Goal: Task Accomplishment & Management: Complete application form

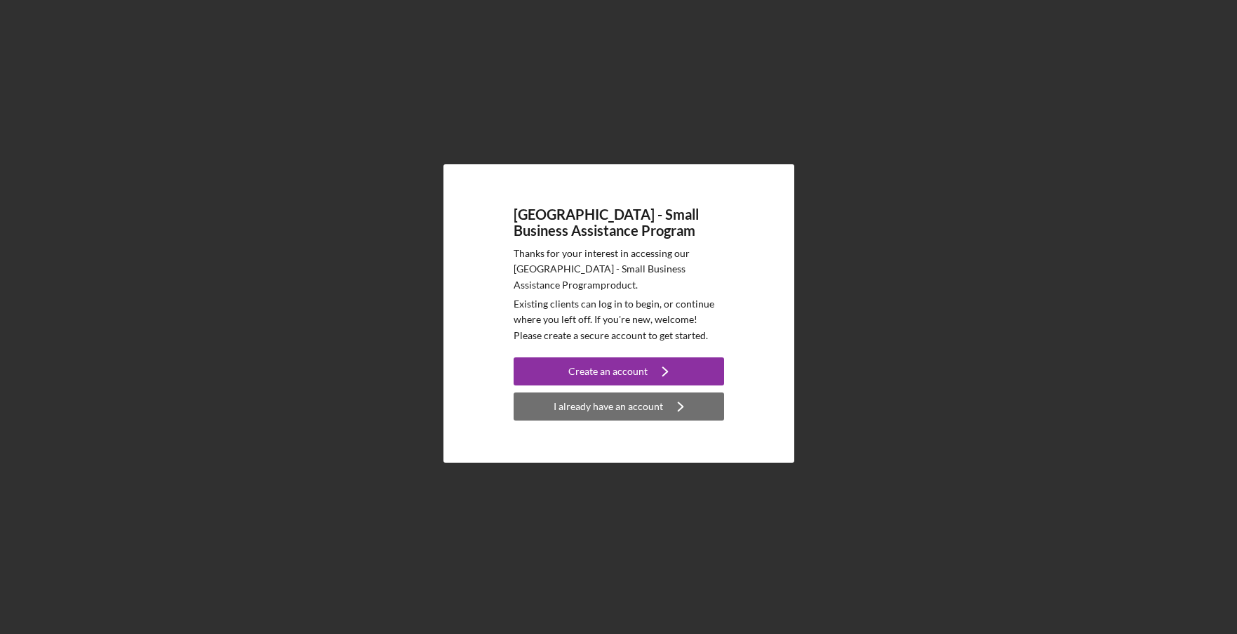
click at [594, 408] on div "I already have an account" at bounding box center [608, 406] width 109 height 28
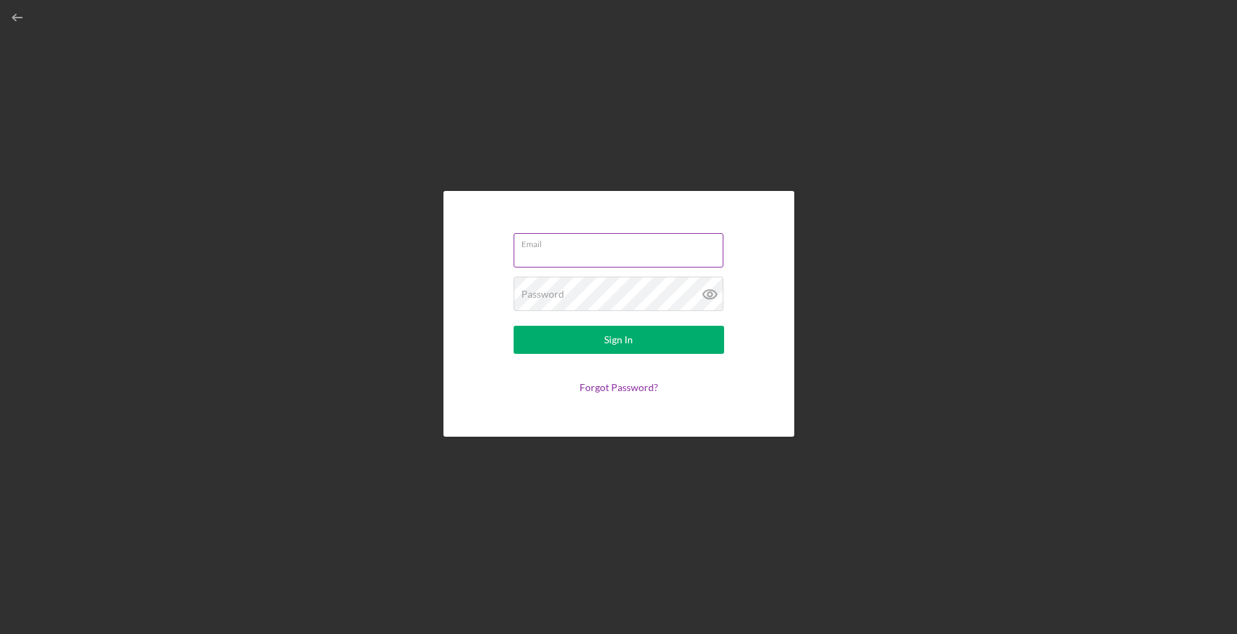
click at [549, 248] on div "Email" at bounding box center [619, 250] width 210 height 35
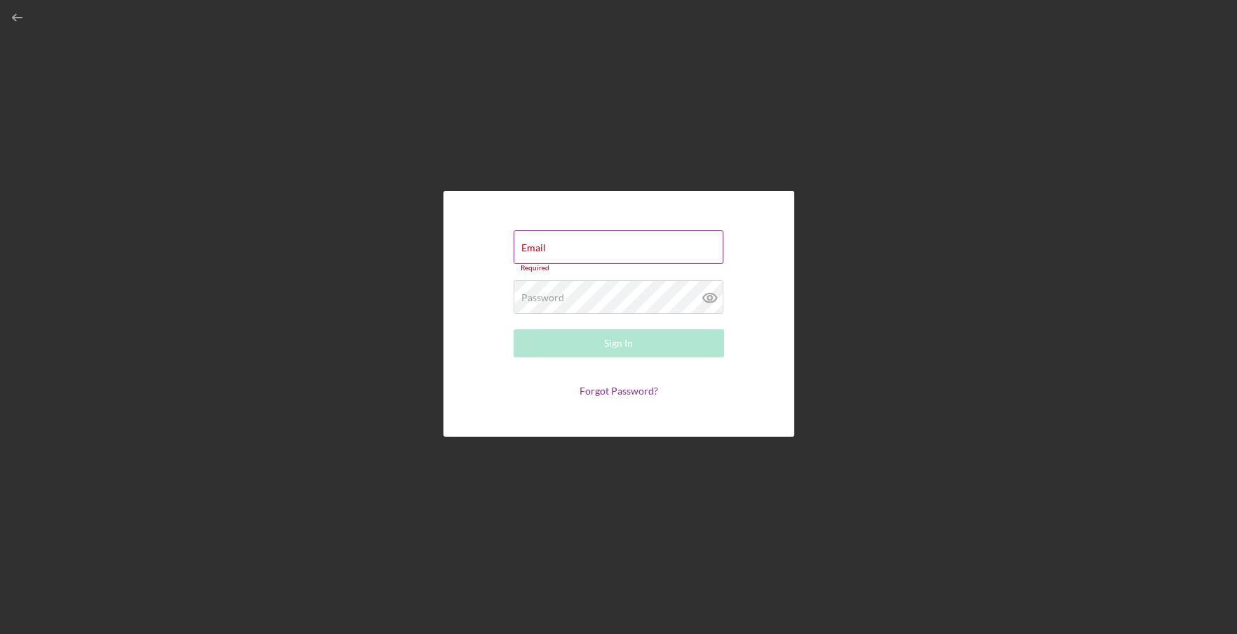
click at [640, 241] on div "Email Required" at bounding box center [619, 251] width 210 height 42
type input "[EMAIL_ADDRESS][DOMAIN_NAME]"
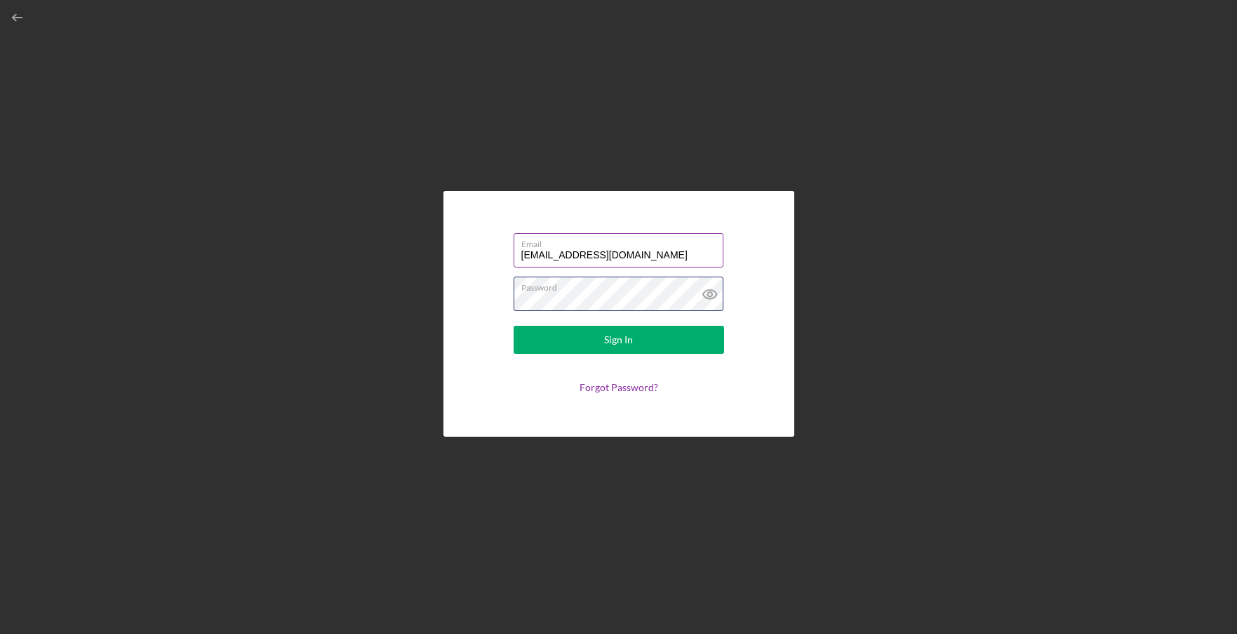
click at [514, 326] on button "Sign In" at bounding box center [619, 340] width 210 height 28
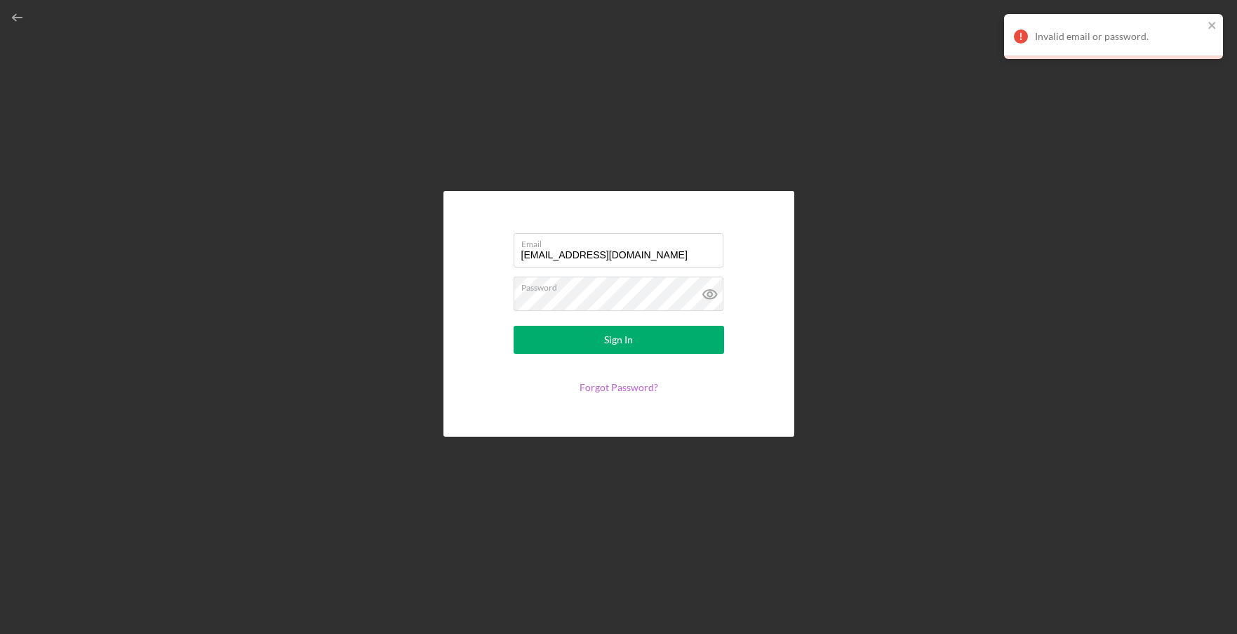
click at [616, 387] on link "Forgot Password?" at bounding box center [618, 387] width 79 height 12
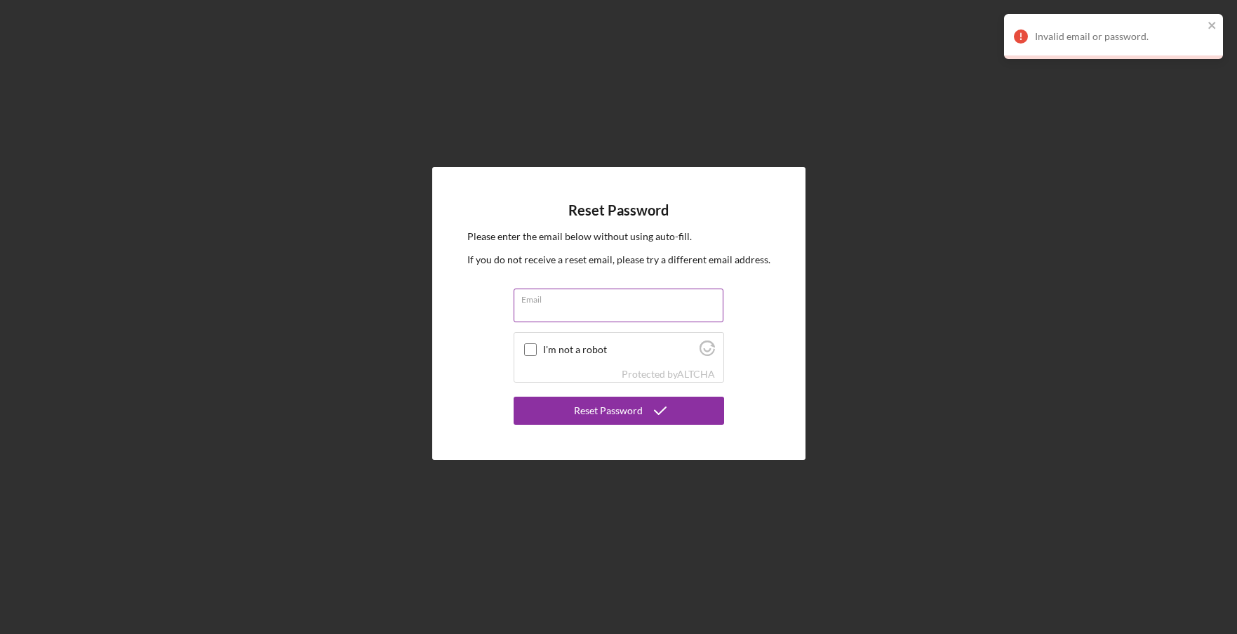
click at [554, 302] on div "Email" at bounding box center [619, 305] width 210 height 35
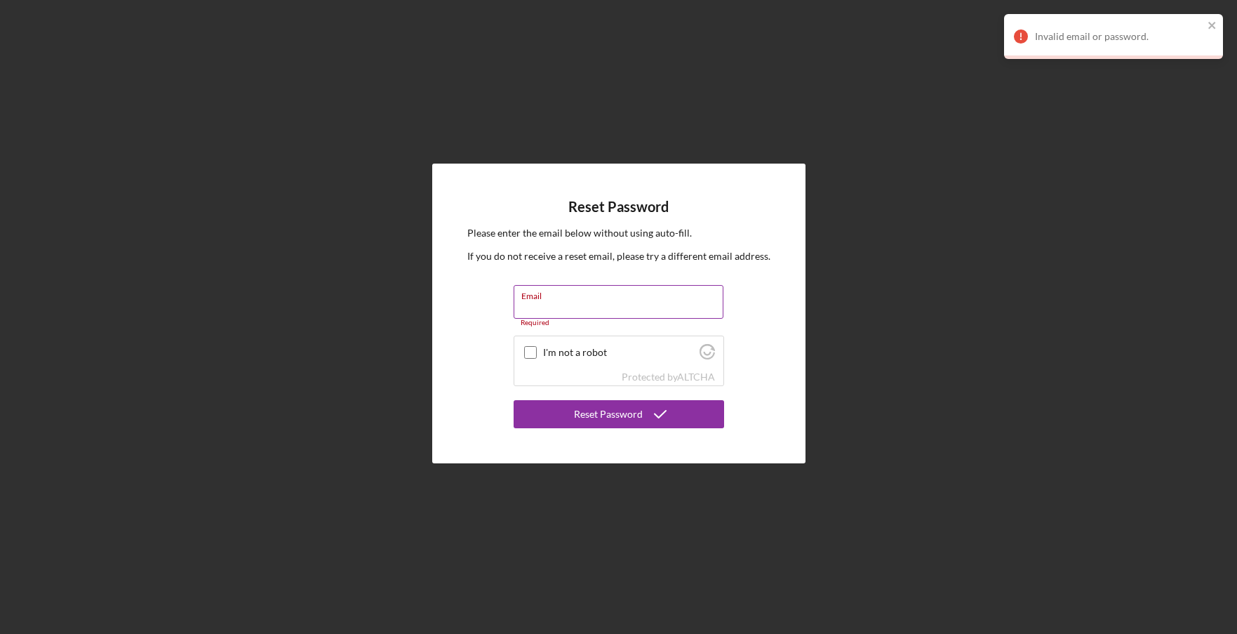
click at [558, 300] on div "Email Required" at bounding box center [619, 306] width 210 height 42
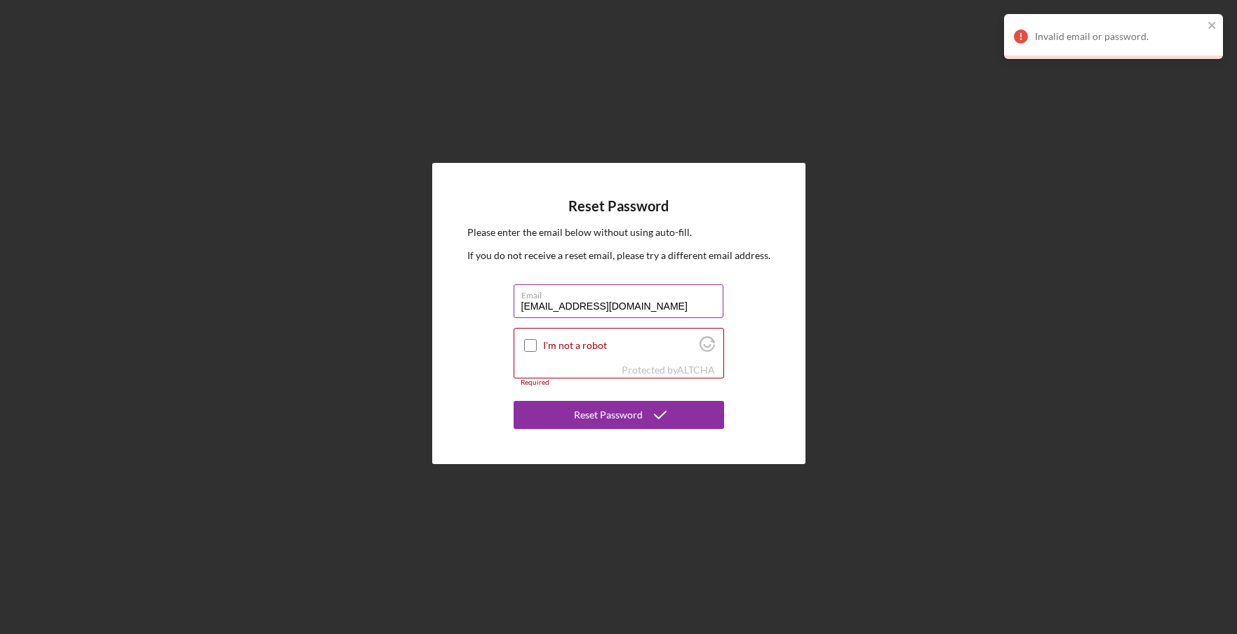
type input "[EMAIL_ADDRESS][DOMAIN_NAME]"
click at [524, 339] on input "I'm not a robot" at bounding box center [530, 345] width 13 height 13
checkbox input "true"
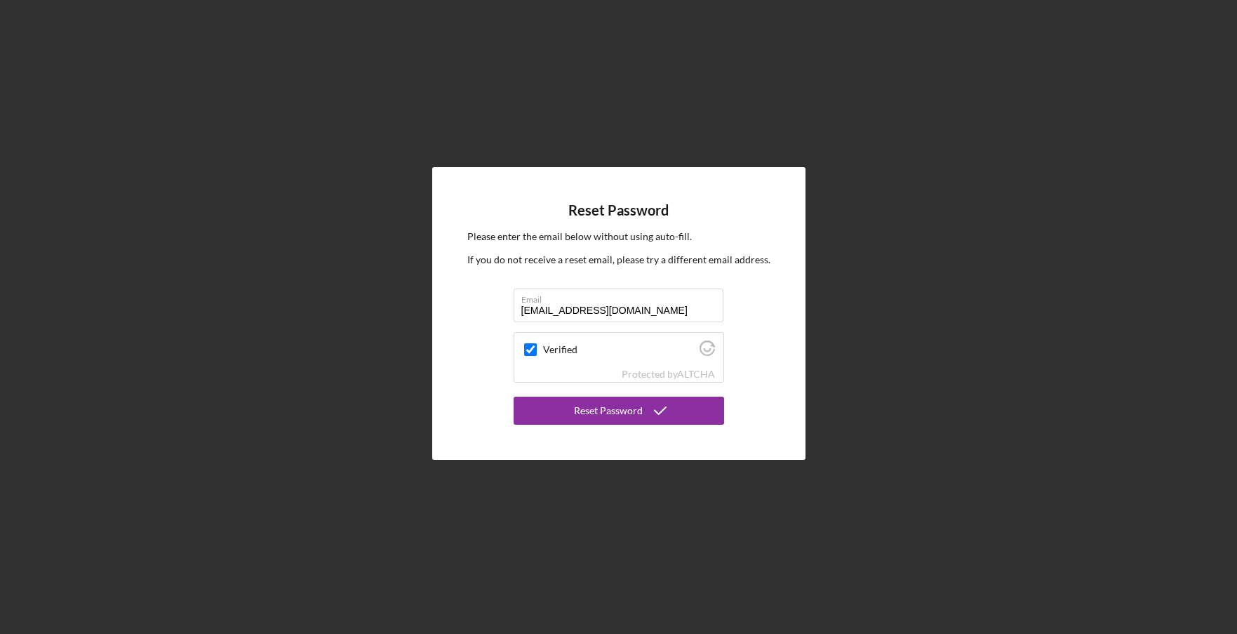
click at [598, 429] on div "Reset Password Please enter the email below without using auto-fill. If you do …" at bounding box center [618, 313] width 373 height 293
click at [600, 417] on div "Reset Password" at bounding box center [608, 410] width 69 height 28
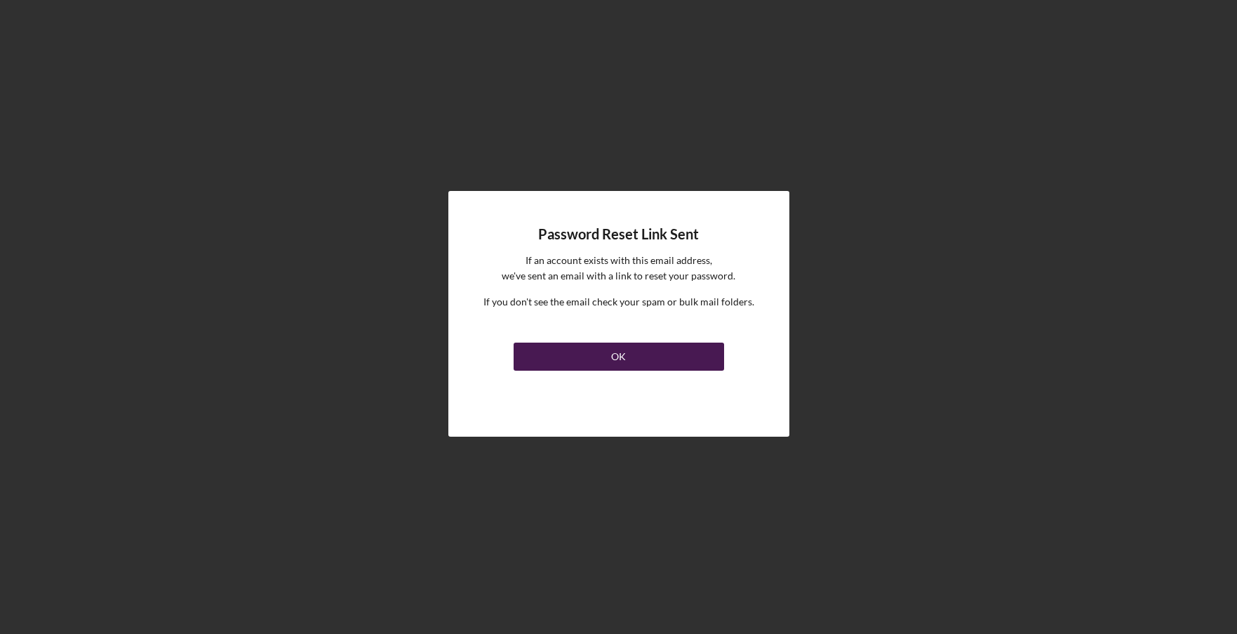
click at [636, 361] on button "OK" at bounding box center [619, 356] width 210 height 28
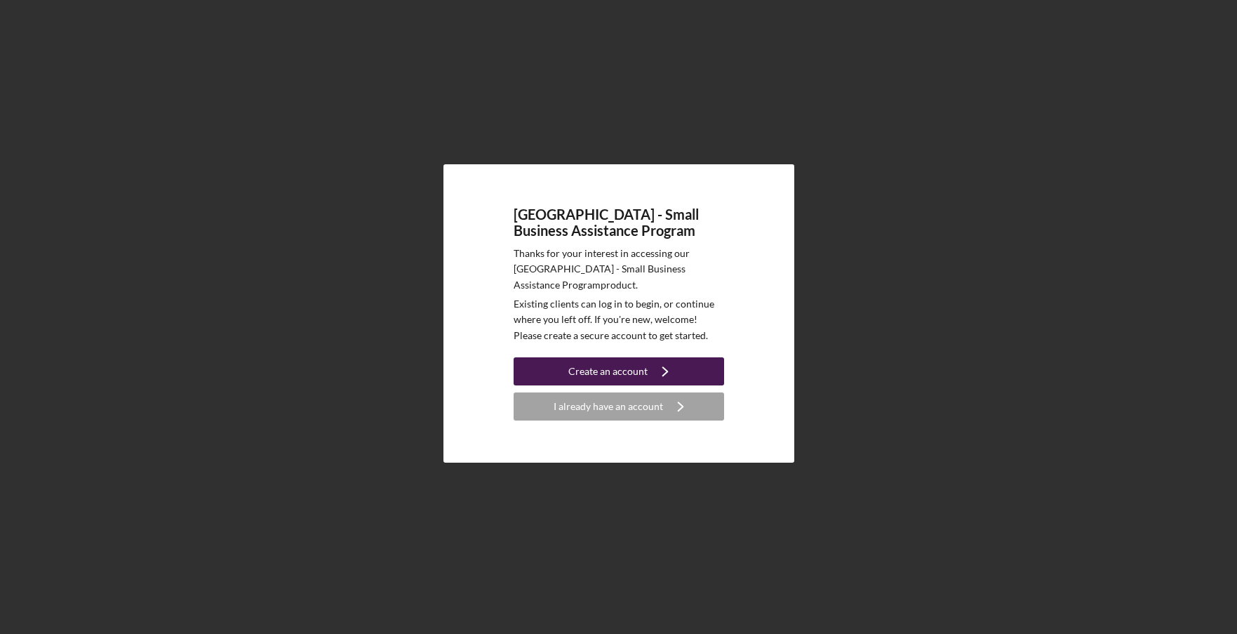
click at [611, 367] on div "Create an account" at bounding box center [607, 371] width 79 height 28
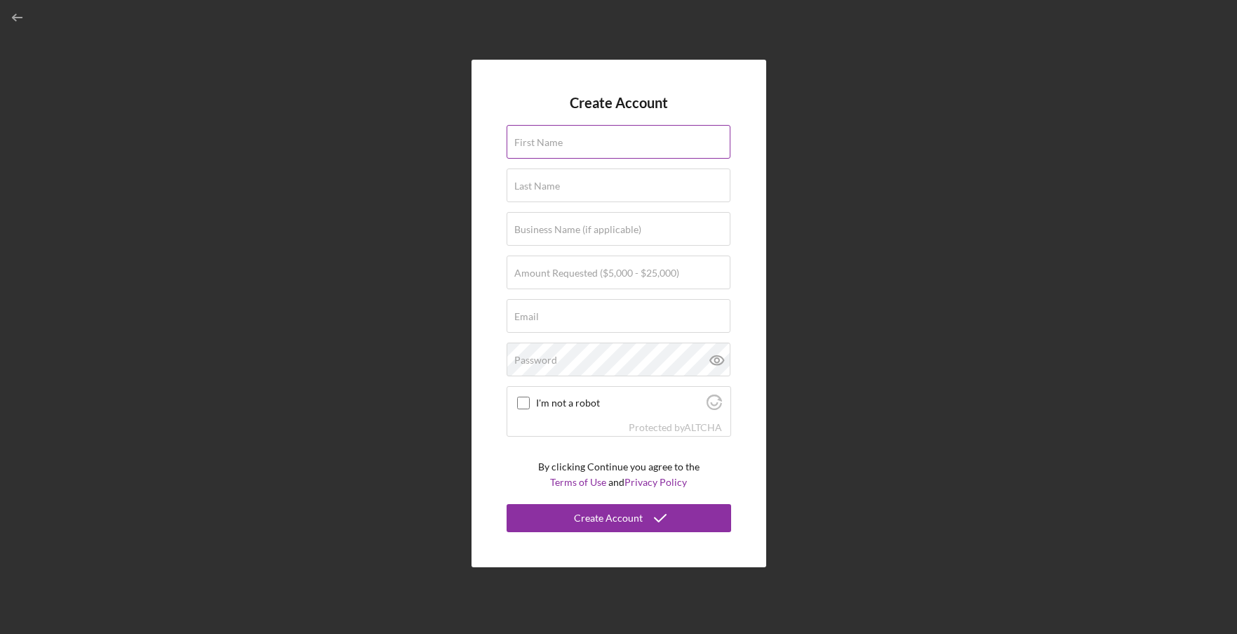
click at [532, 141] on label "First Name" at bounding box center [538, 142] width 48 height 11
click at [532, 141] on input "First Name" at bounding box center [619, 142] width 224 height 34
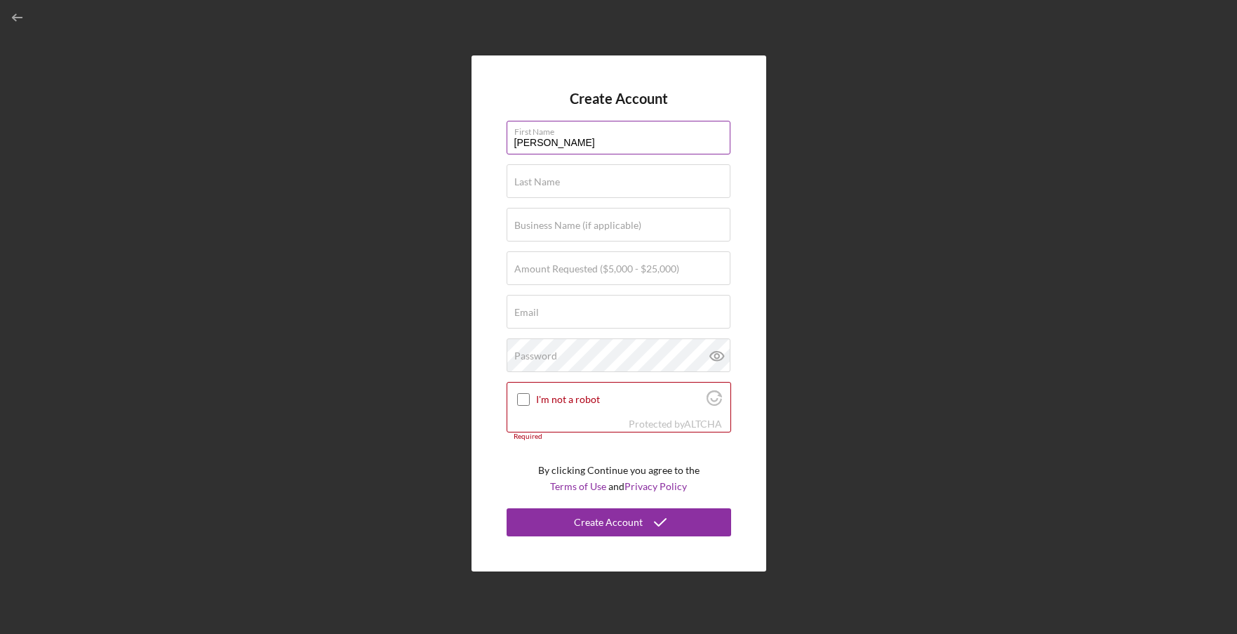
type input "Phong"
type input "Luu"
type input "GPA Exchange Inc"
type input "$25,000"
type input "[EMAIL_ADDRESS][DOMAIN_NAME]"
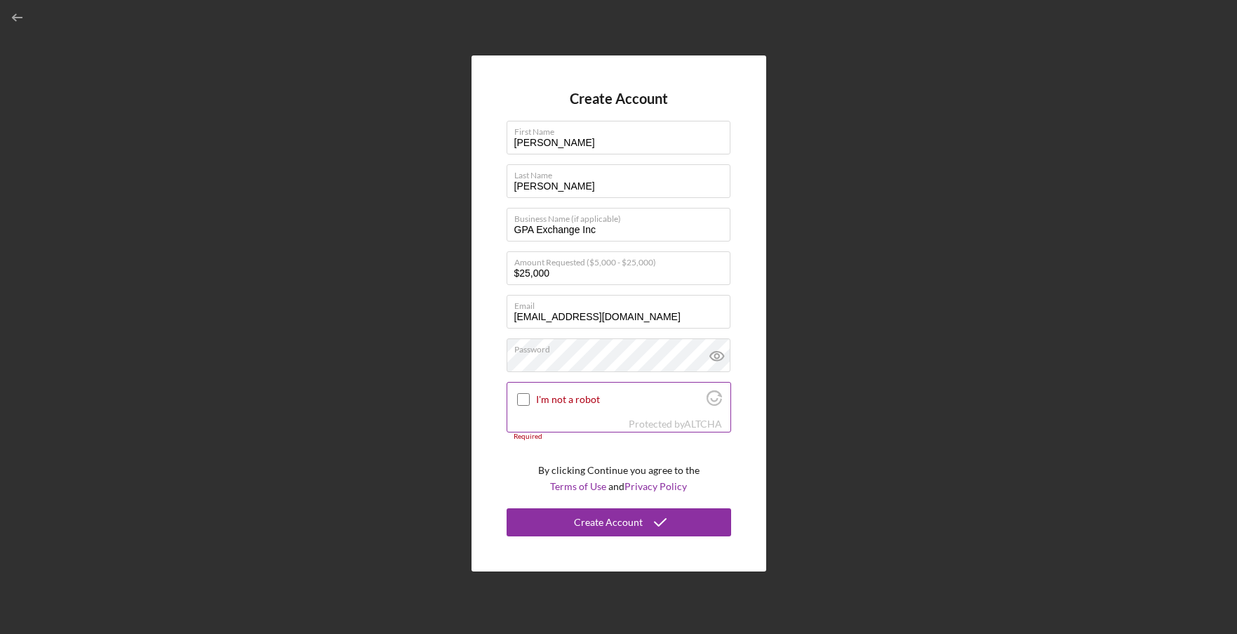
click at [522, 402] on input "I'm not a robot" at bounding box center [523, 399] width 13 height 13
checkbox input "true"
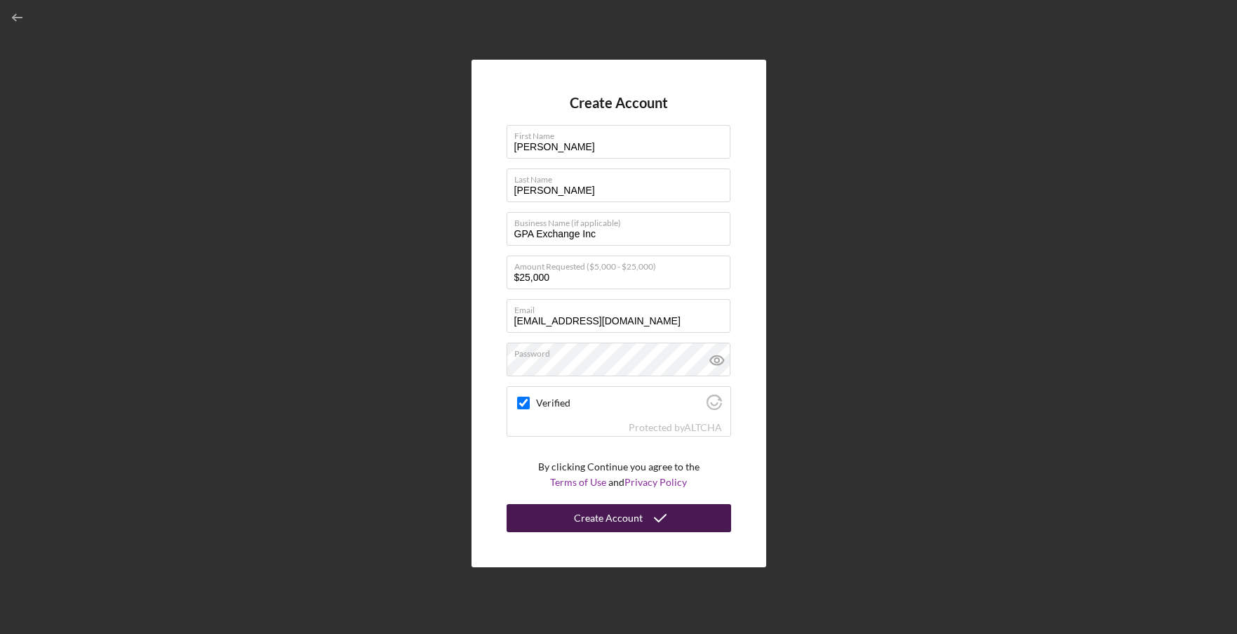
click at [565, 512] on button "Create Account" at bounding box center [619, 518] width 224 height 28
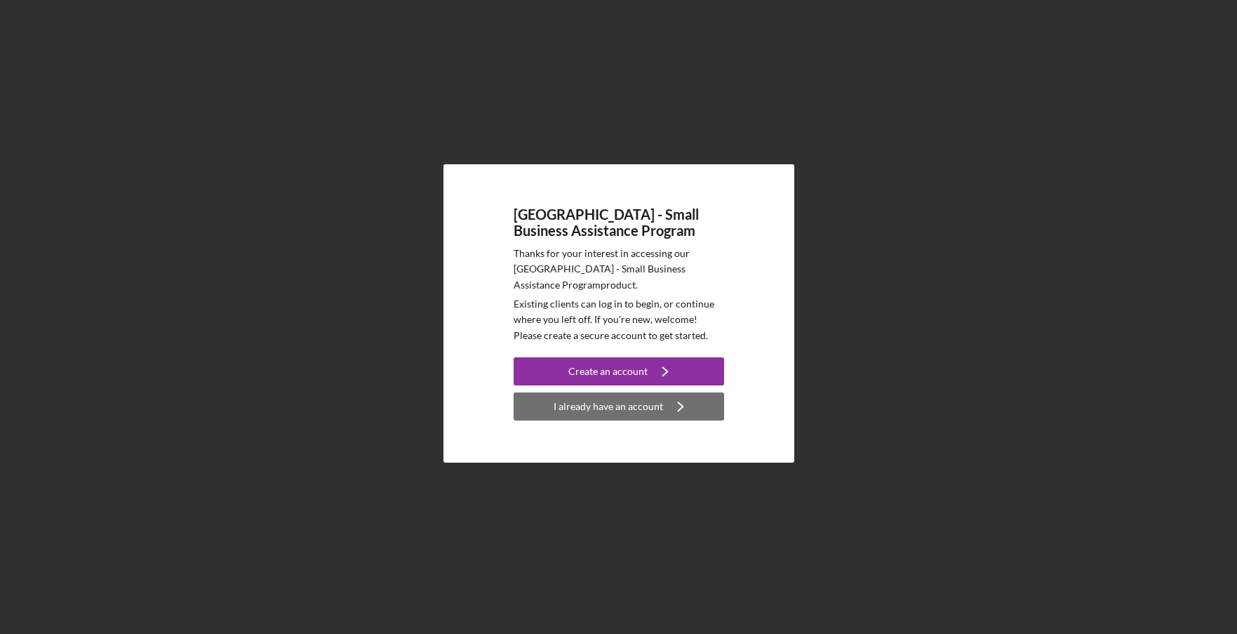
click at [617, 408] on div "I already have an account" at bounding box center [608, 406] width 109 height 28
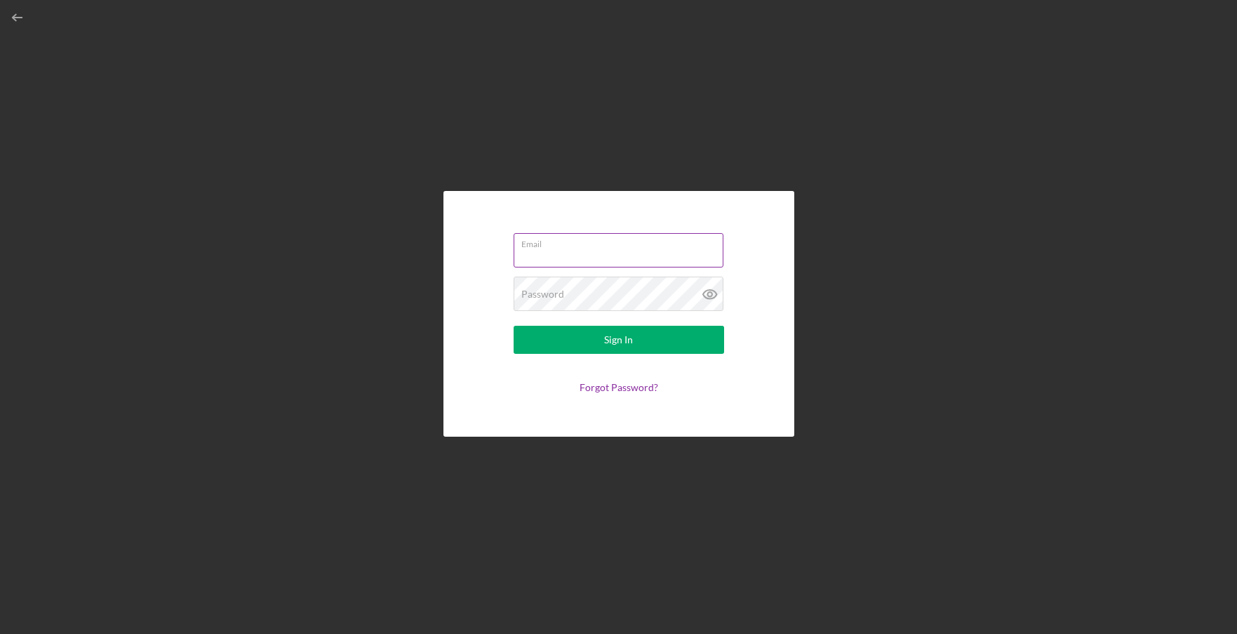
click at [589, 260] on input "Email" at bounding box center [619, 250] width 210 height 34
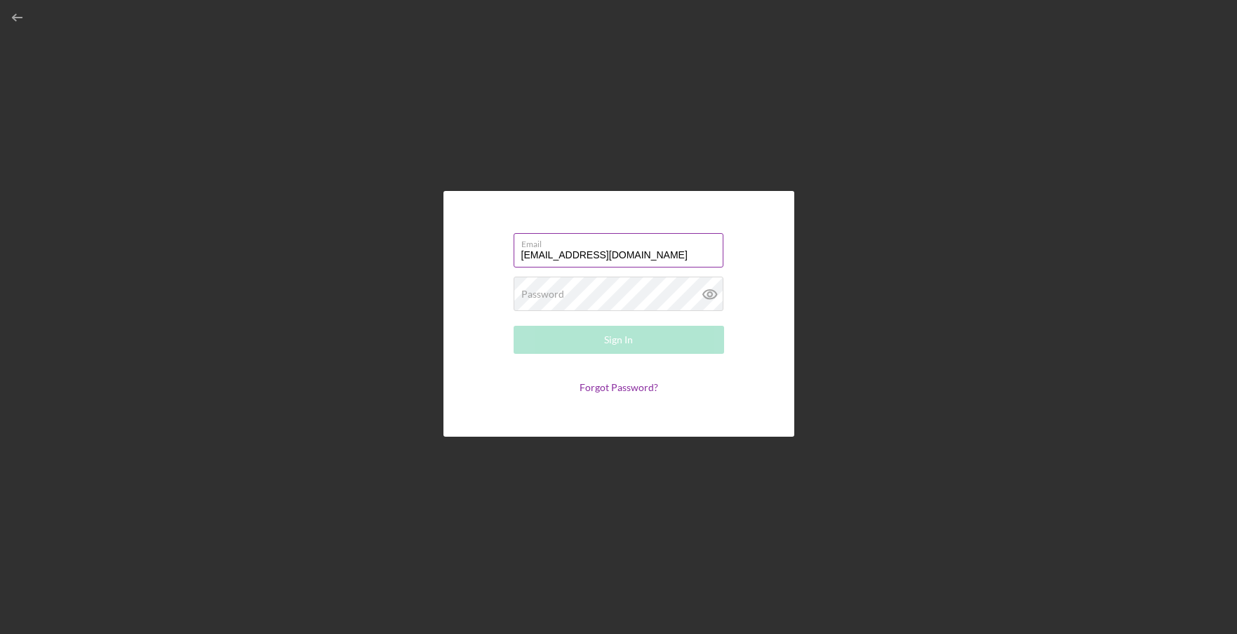
type input "[EMAIL_ADDRESS][DOMAIN_NAME]"
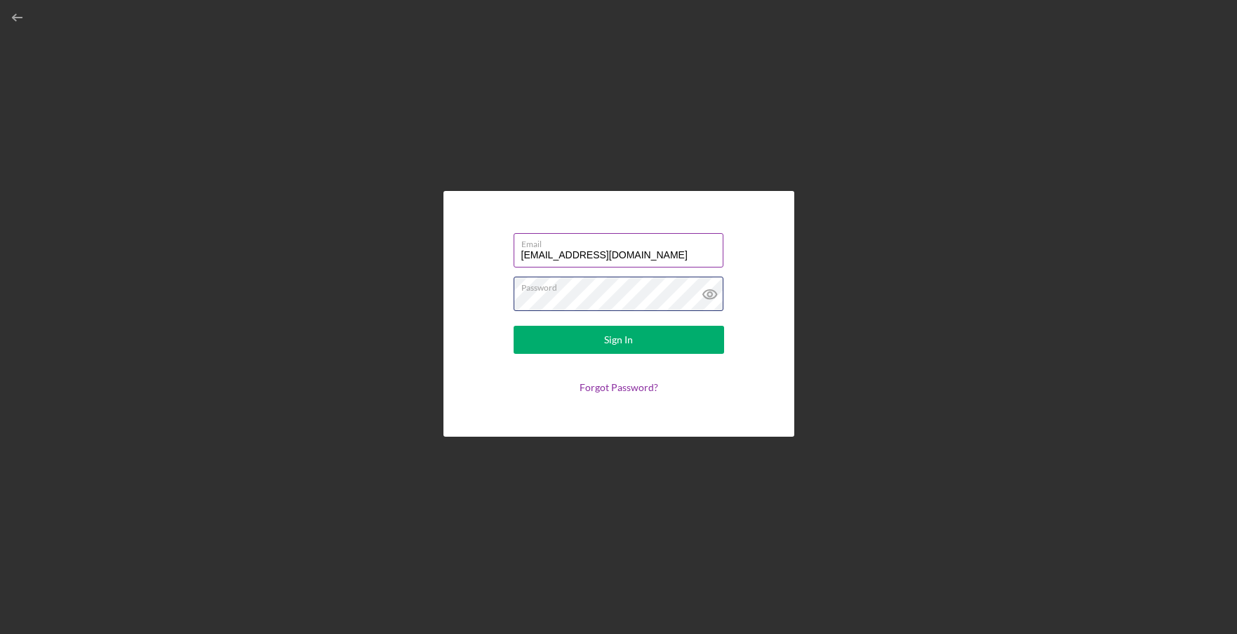
click at [514, 326] on button "Sign In" at bounding box center [619, 340] width 210 height 28
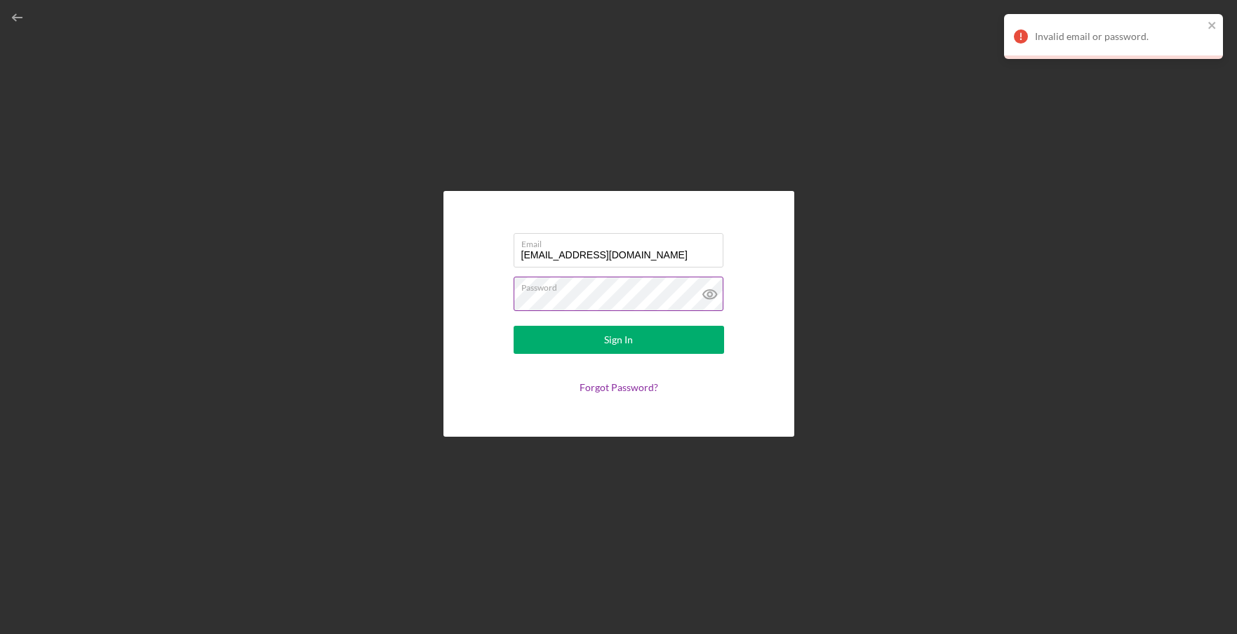
click at [514, 326] on button "Sign In" at bounding box center [619, 340] width 210 height 28
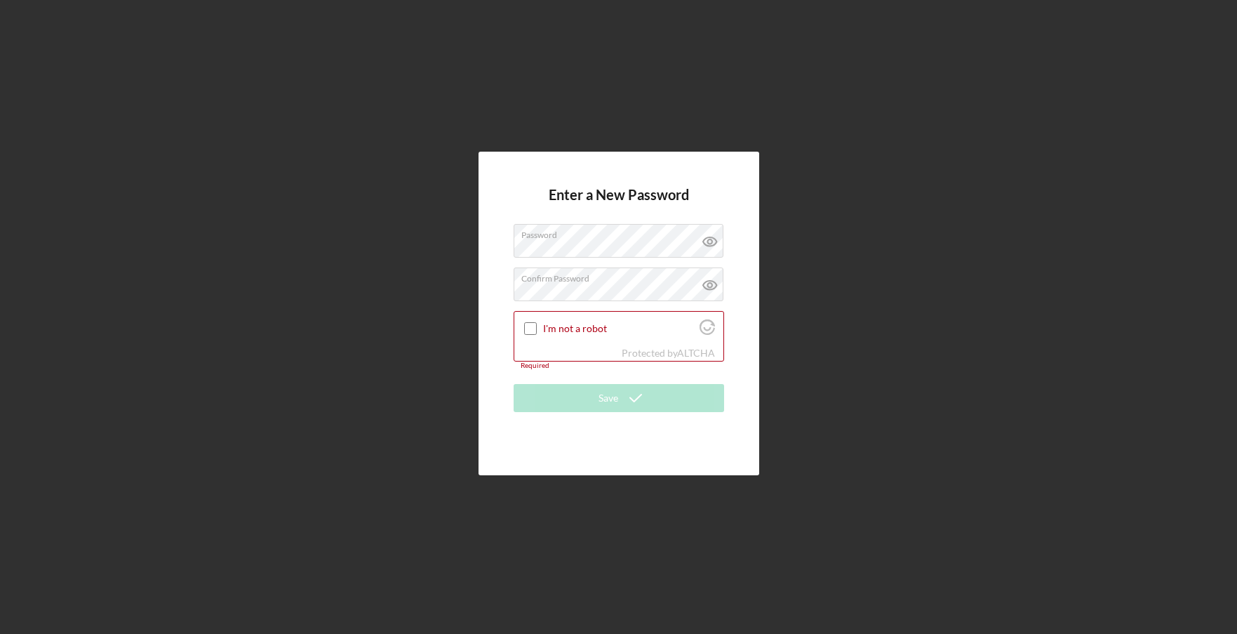
click at [524, 322] on input "I'm not a robot" at bounding box center [530, 328] width 13 height 13
checkbox input "true"
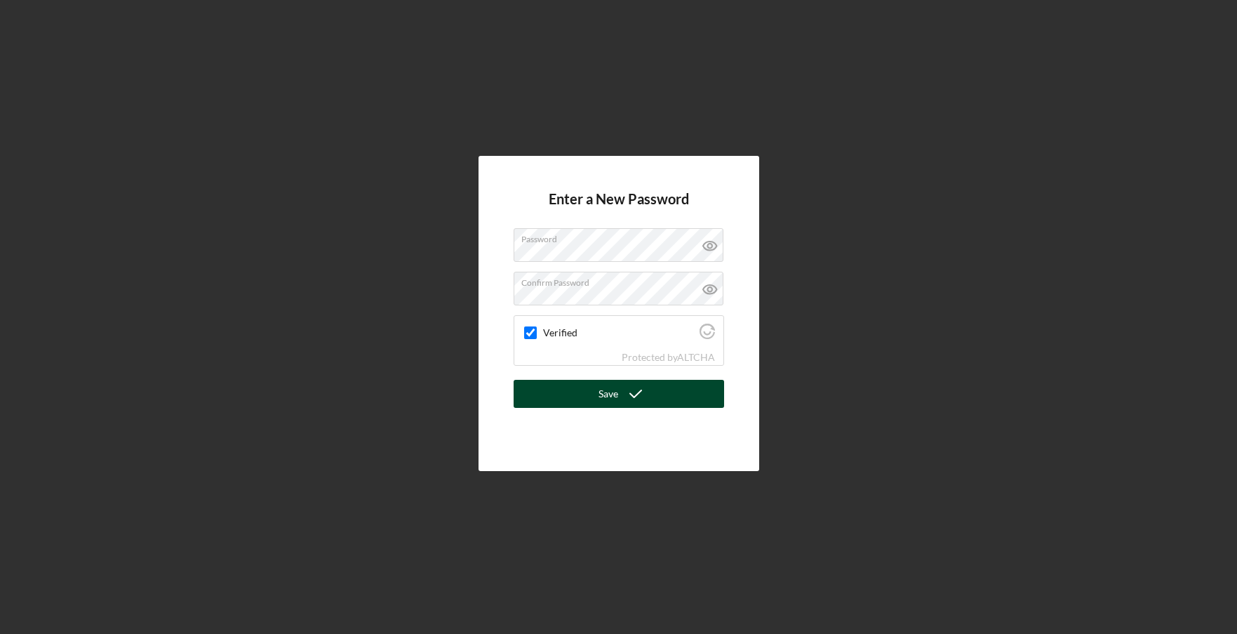
click at [581, 398] on button "Save" at bounding box center [619, 394] width 210 height 28
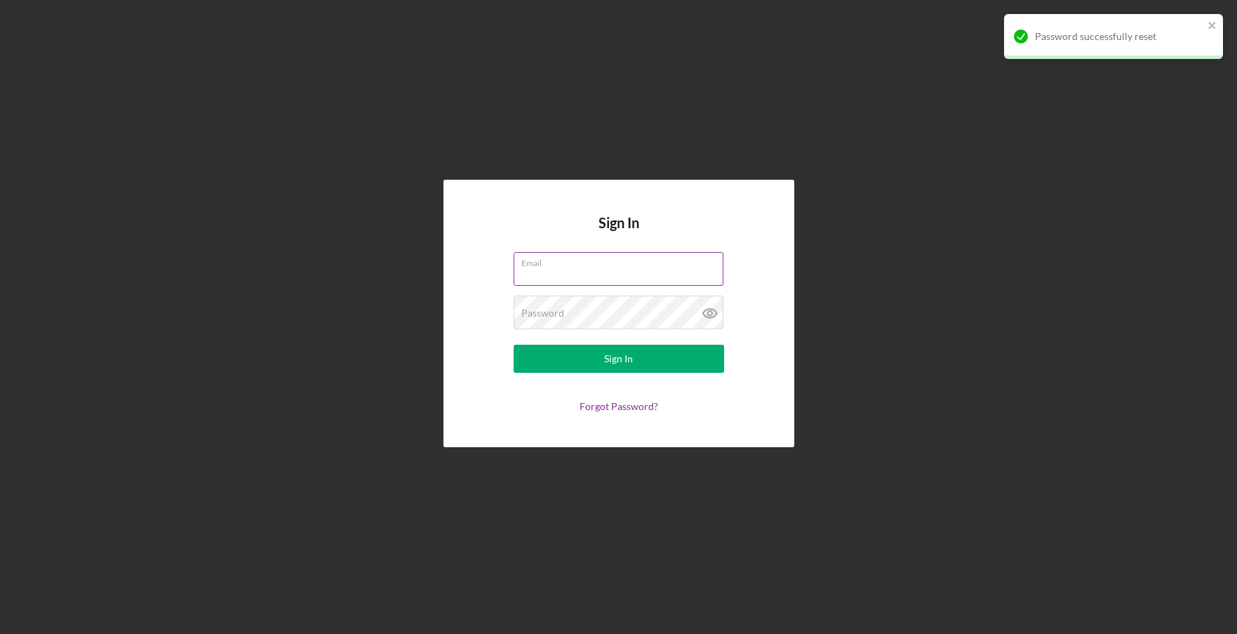
click at [572, 267] on div "Email" at bounding box center [619, 269] width 210 height 35
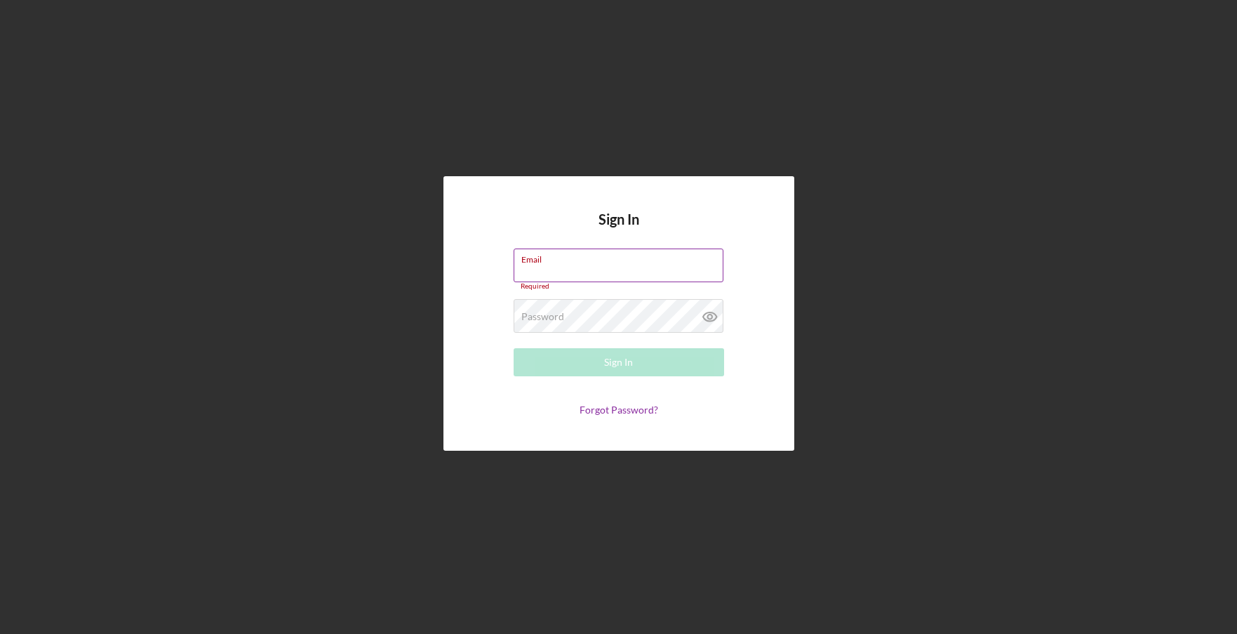
click at [572, 267] on input "Email" at bounding box center [619, 265] width 210 height 34
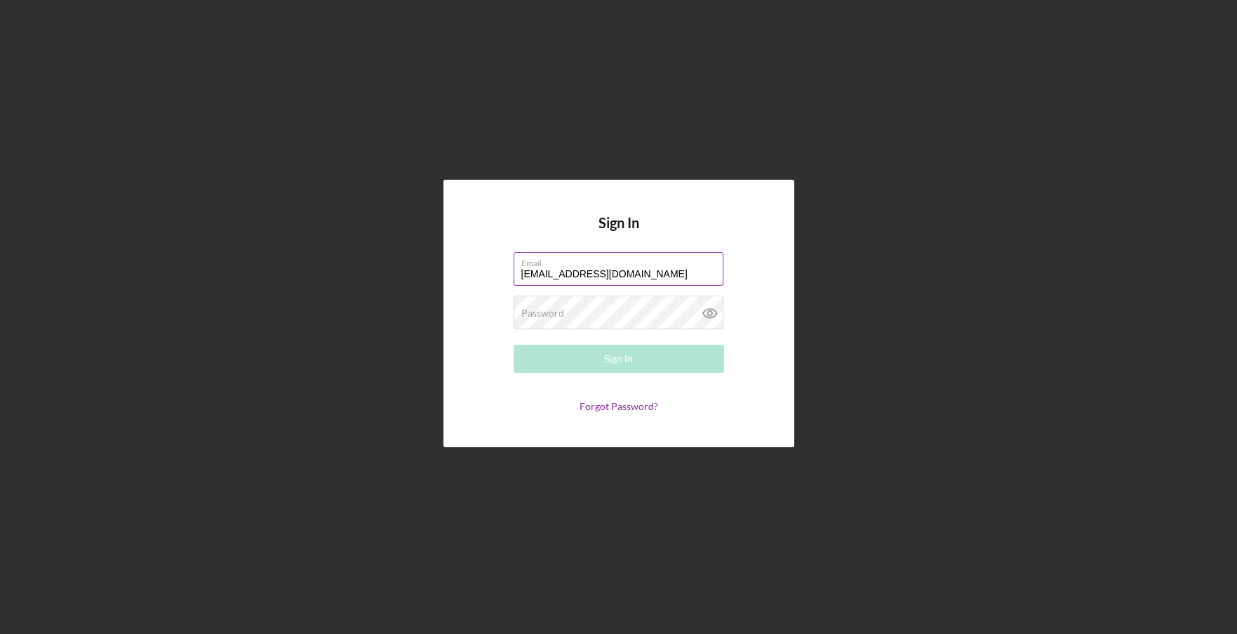
type input "[EMAIL_ADDRESS][DOMAIN_NAME]"
click at [514, 344] on button "Sign In" at bounding box center [619, 358] width 210 height 28
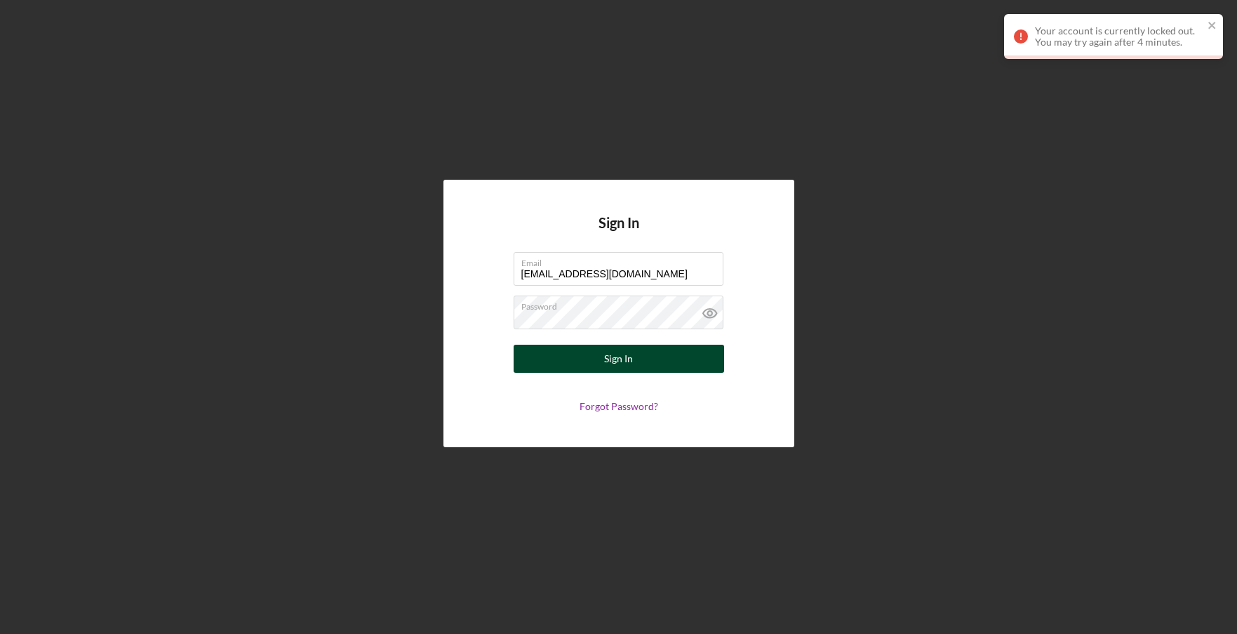
click at [561, 356] on button "Sign In" at bounding box center [619, 358] width 210 height 28
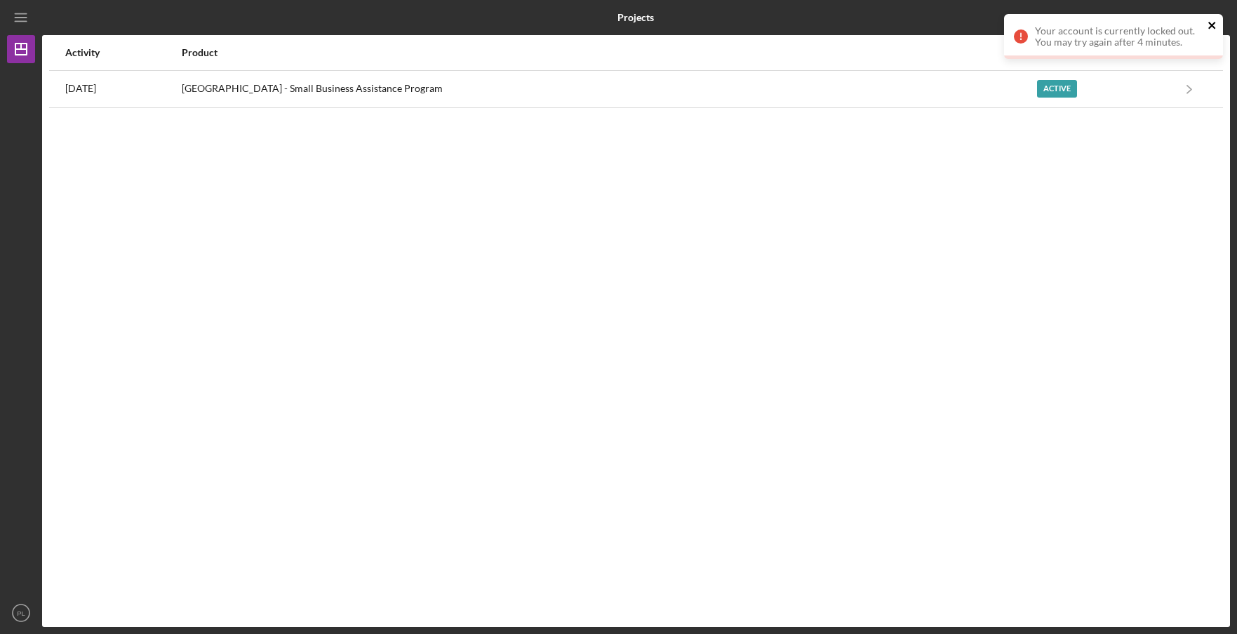
click at [1209, 22] on icon "close" at bounding box center [1211, 25] width 7 height 7
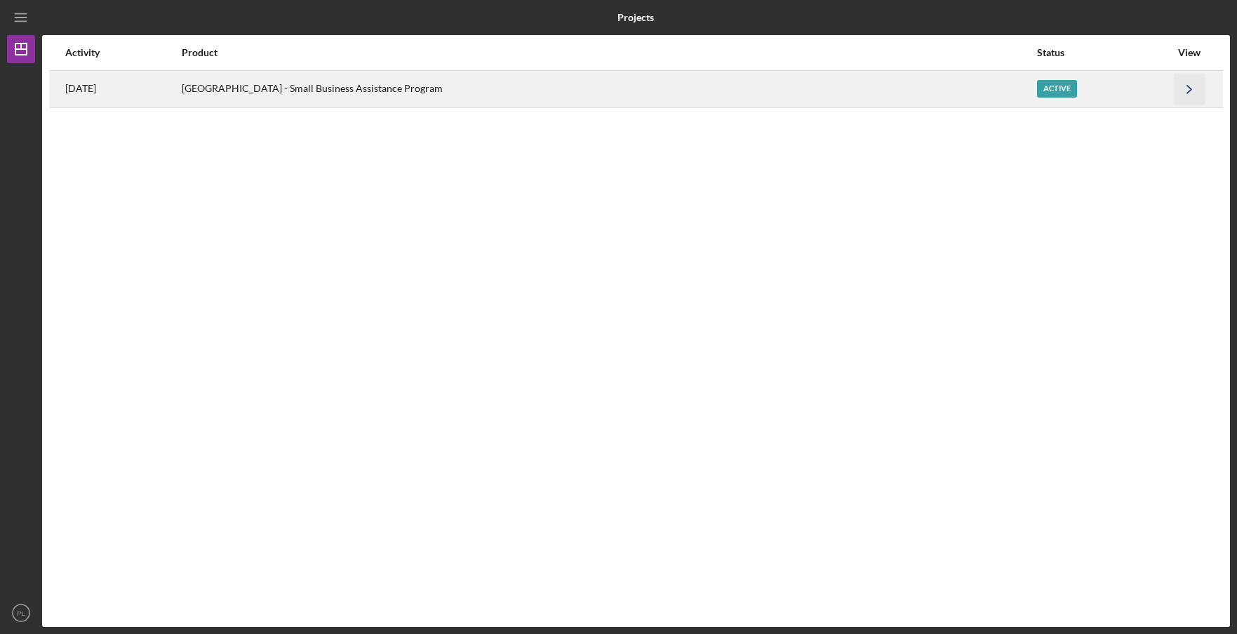
click at [1183, 88] on icon "Icon/Navigate" at bounding box center [1190, 89] width 32 height 32
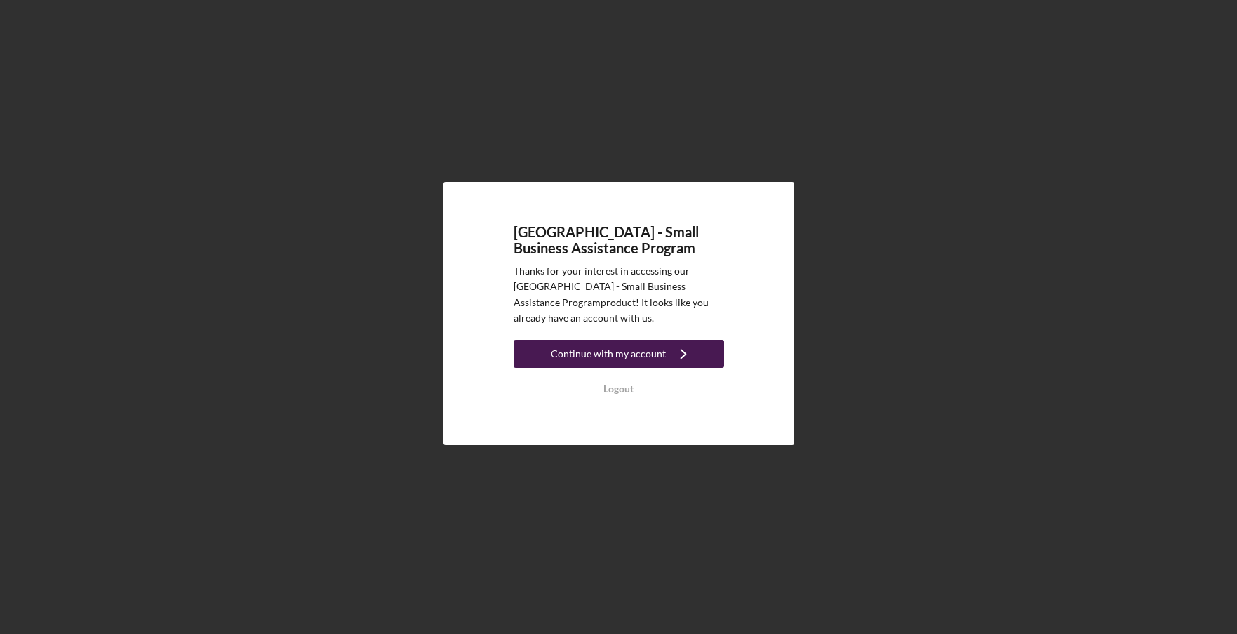
click at [609, 357] on div "Continue with my account" at bounding box center [608, 354] width 115 height 28
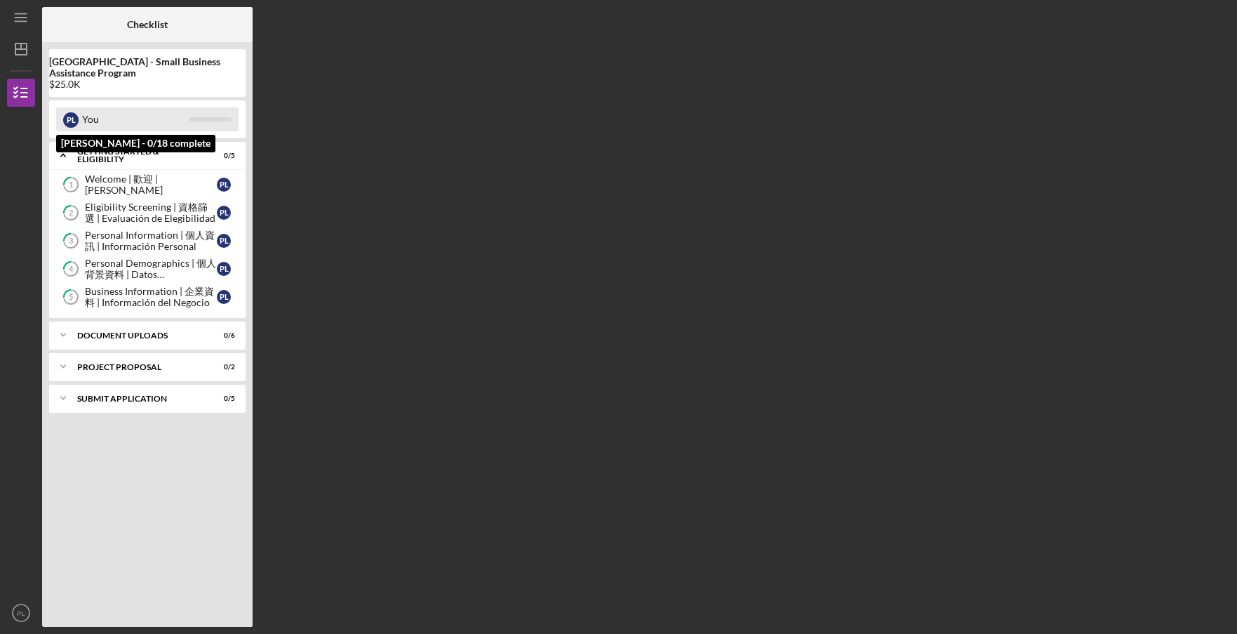
click at [135, 121] on div "You" at bounding box center [135, 119] width 107 height 24
click at [20, 24] on icon "Icon/Menu" at bounding box center [22, 18] width 32 height 32
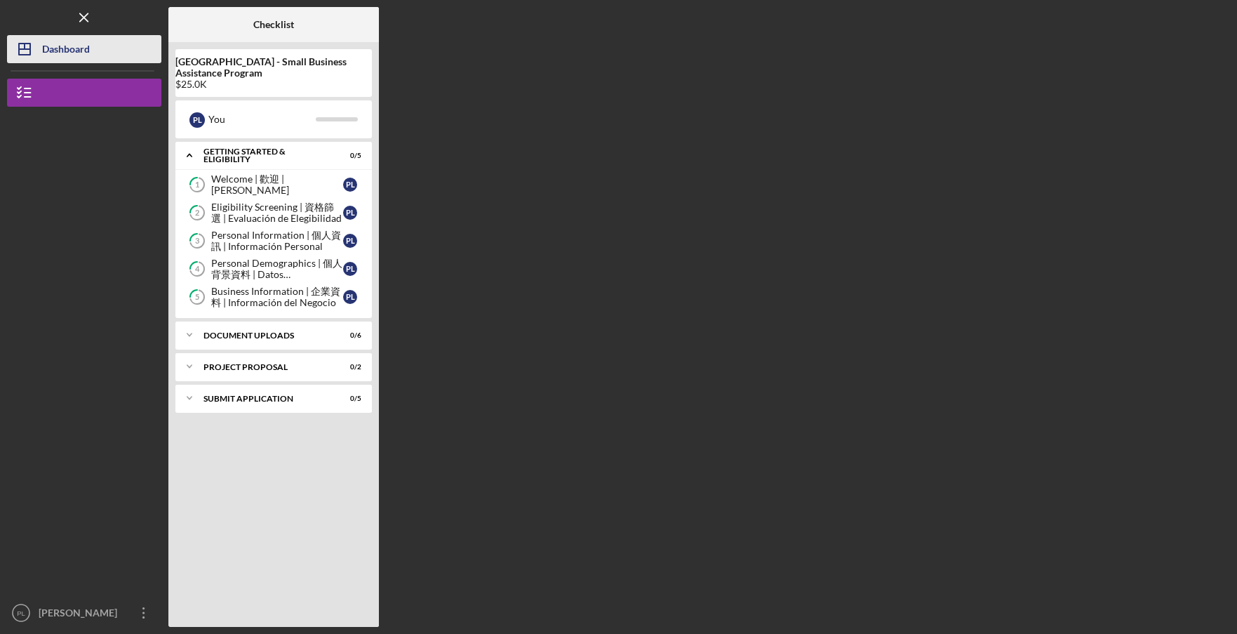
click at [37, 48] on icon "Icon/Dashboard" at bounding box center [24, 49] width 35 height 35
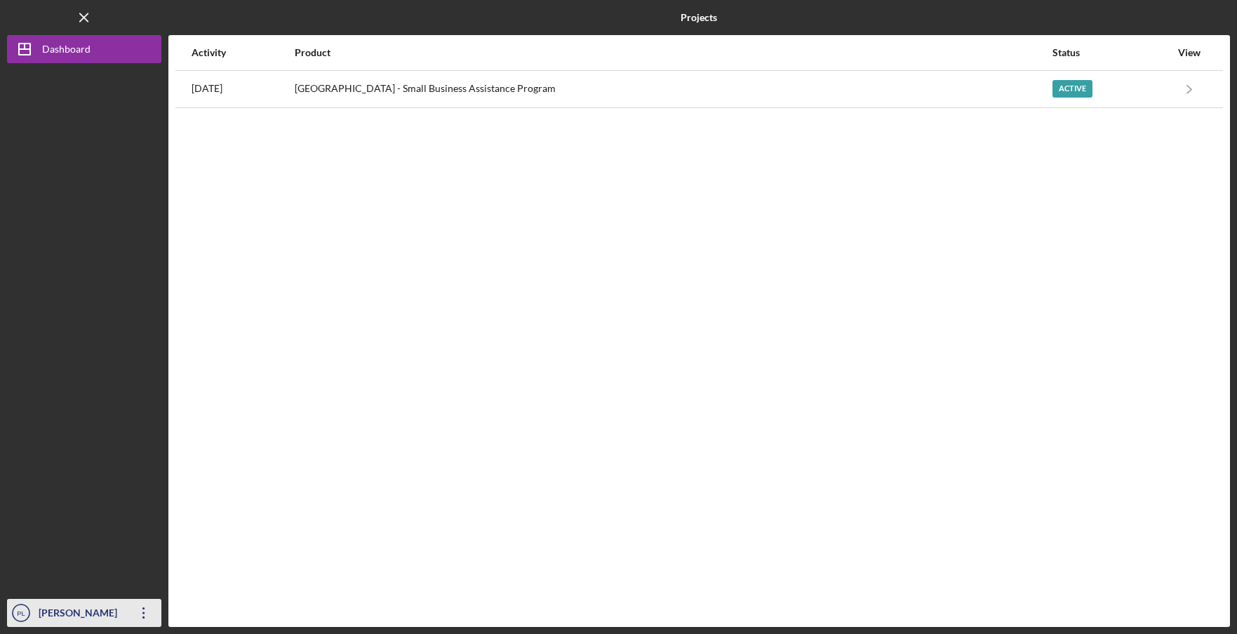
click at [145, 609] on icon "Icon/Overflow" at bounding box center [143, 612] width 35 height 35
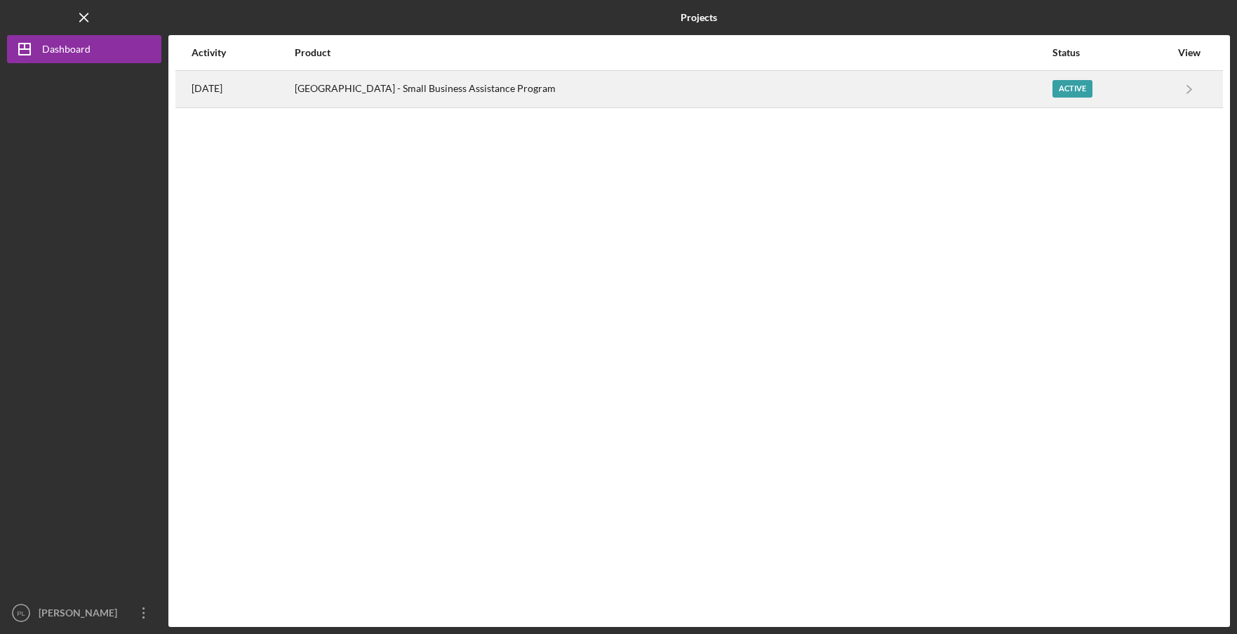
click at [417, 86] on div "[GEOGRAPHIC_DATA] - Small Business Assistance Program" at bounding box center [673, 89] width 756 height 35
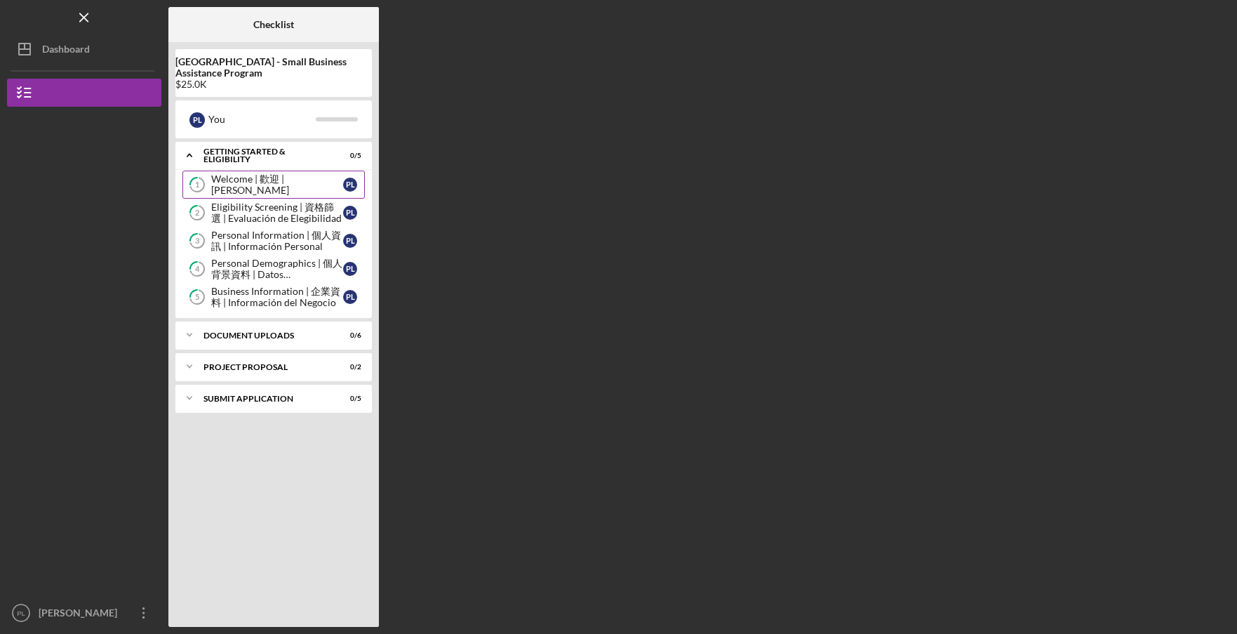
click at [239, 174] on link "1 Welcome | 歡迎 | [PERSON_NAME] P L" at bounding box center [273, 184] width 182 height 28
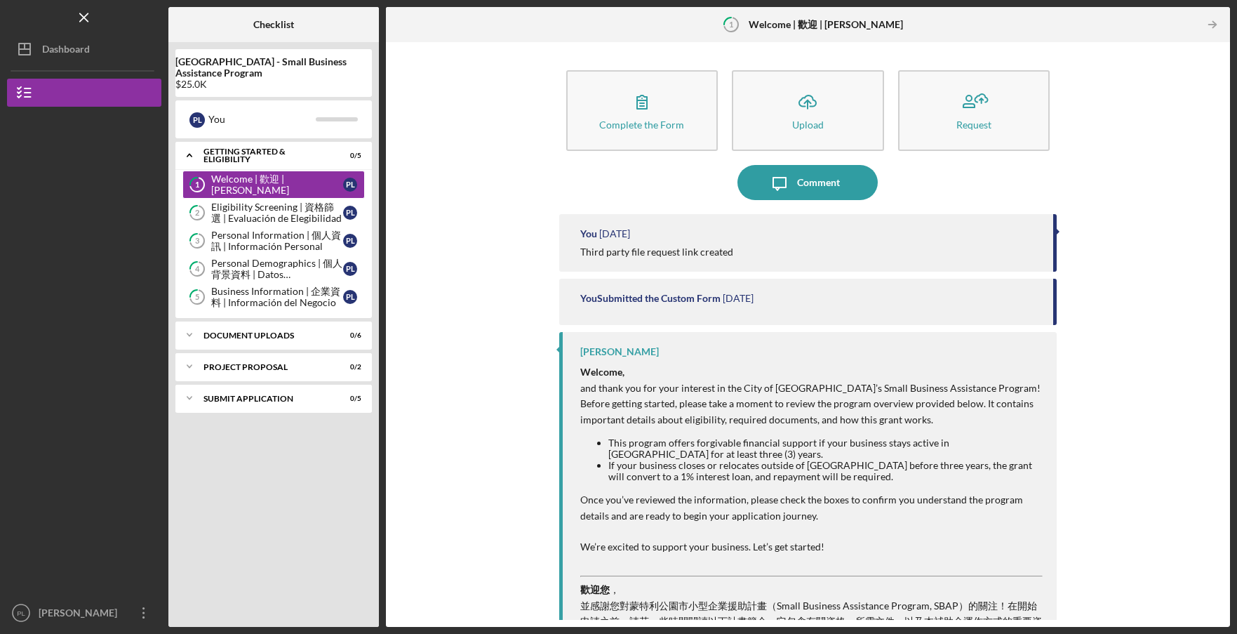
click at [651, 297] on div "You Submitted the Custom Form" at bounding box center [650, 298] width 140 height 11
click at [664, 256] on div "Third party file request link created" at bounding box center [656, 251] width 153 height 11
click at [1016, 118] on button "Request" at bounding box center [974, 110] width 152 height 81
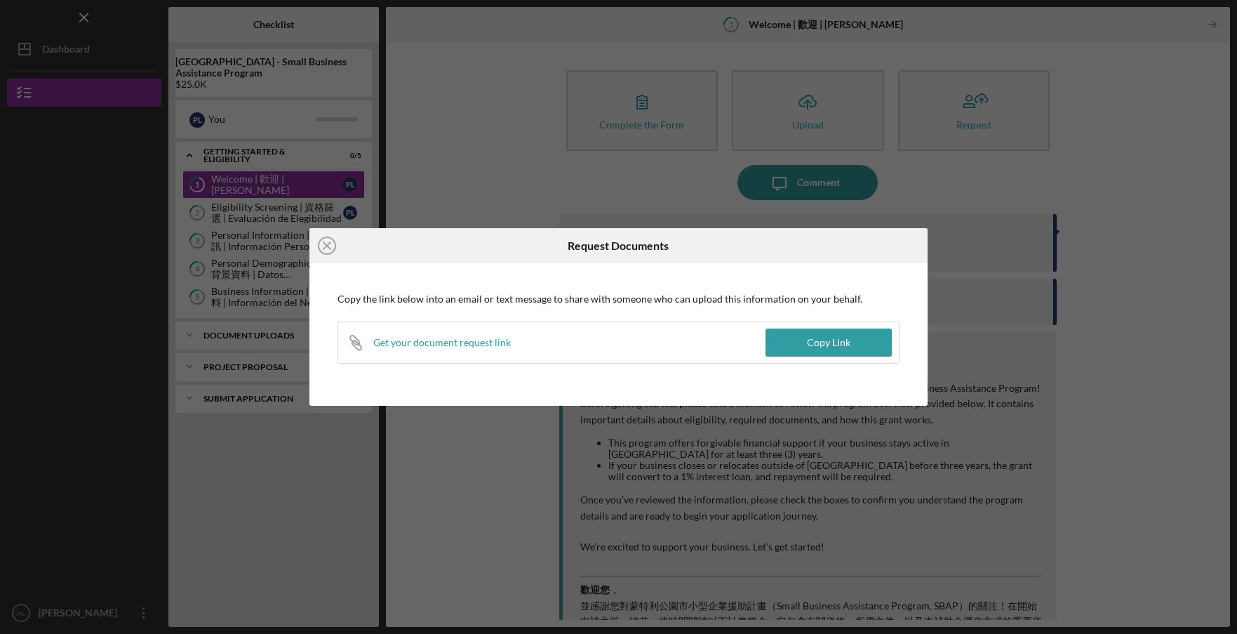
click at [987, 190] on div "Icon/Close Request Documents Copy the link below into an email or text message …" at bounding box center [618, 317] width 1237 height 634
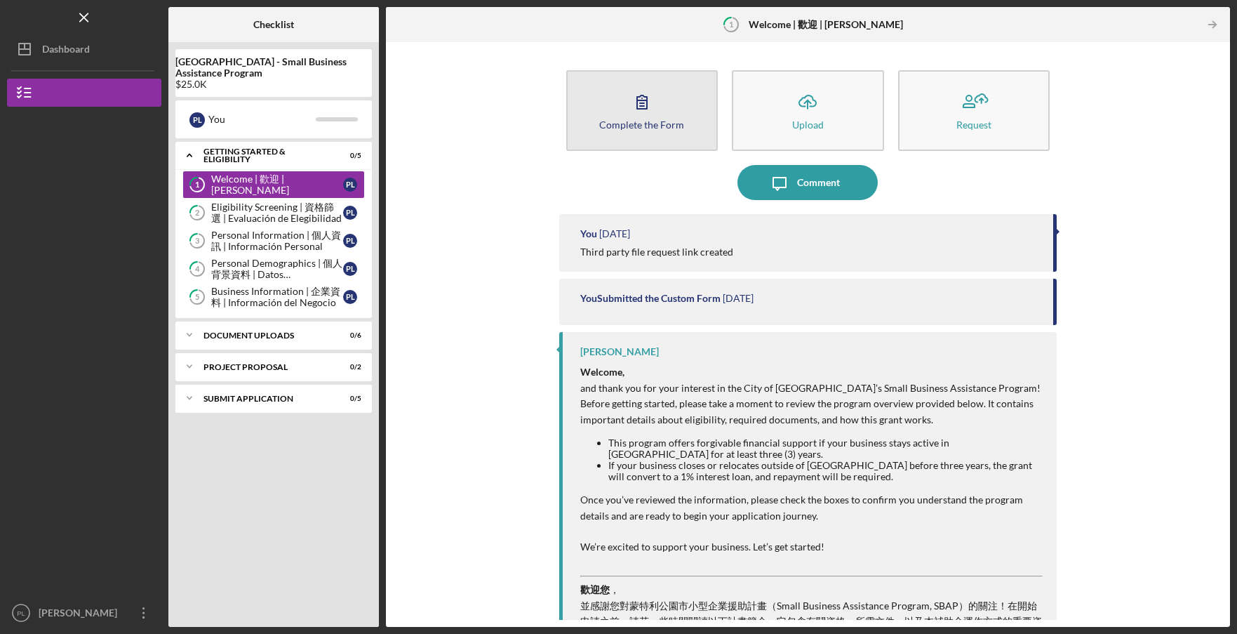
click at [631, 108] on icon "button" at bounding box center [641, 101] width 35 height 35
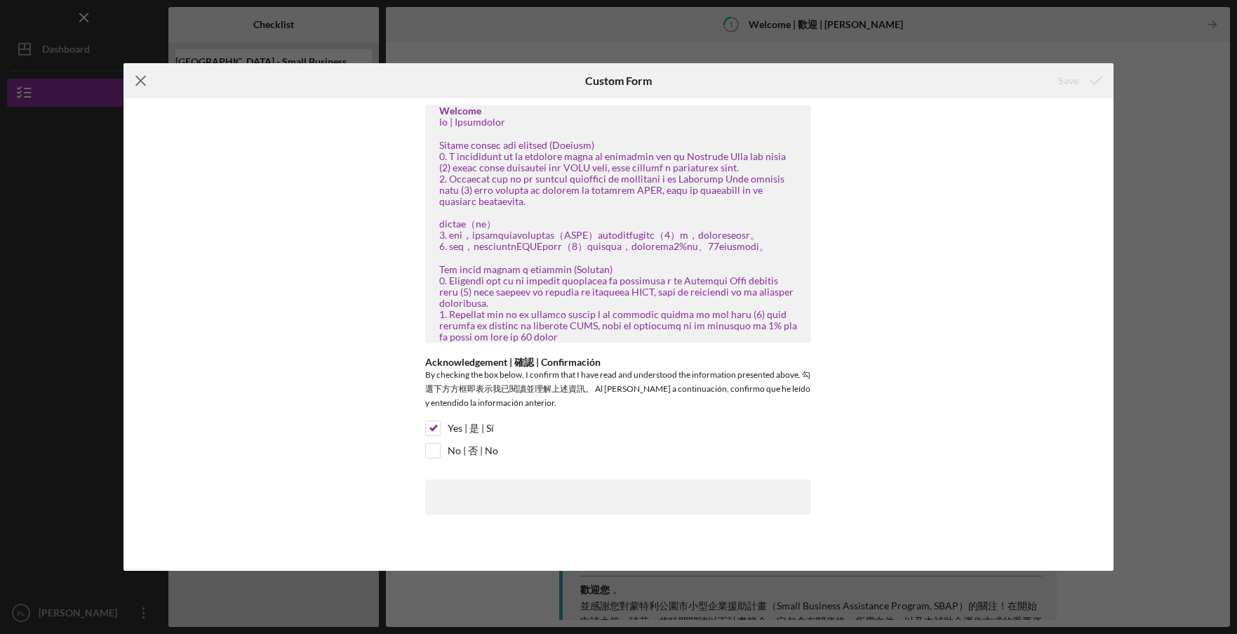
click at [142, 79] on icon "Icon/Menu Close" at bounding box center [140, 80] width 35 height 35
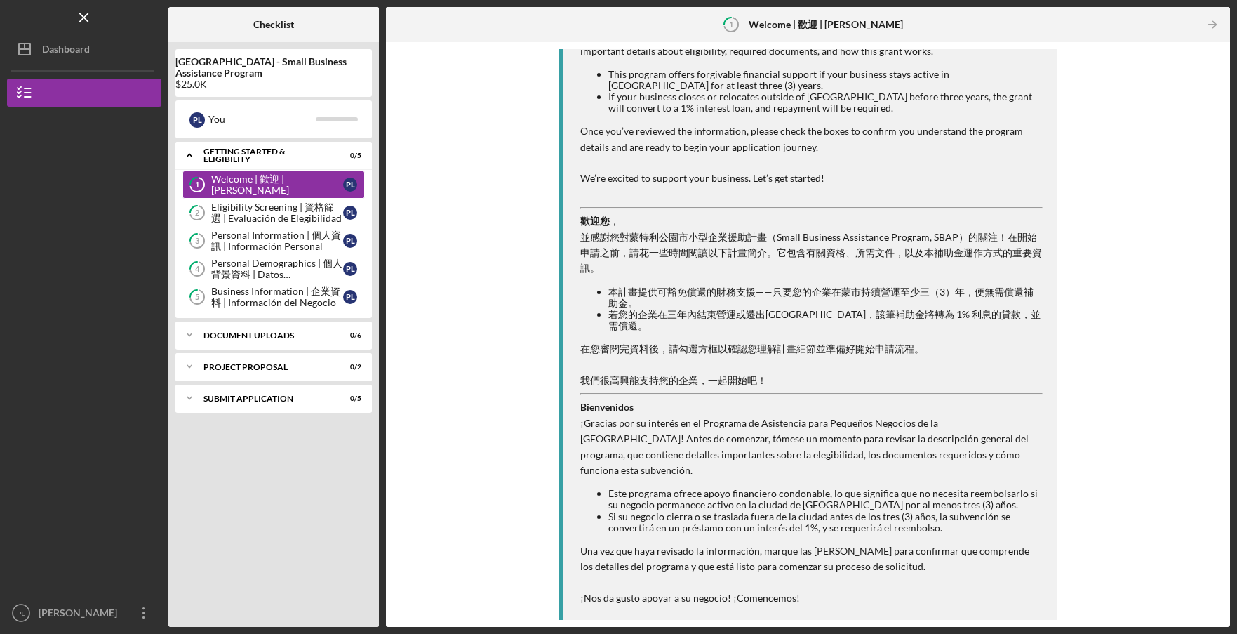
scroll to position [396, 0]
